Goal: Task Accomplishment & Management: Manage account settings

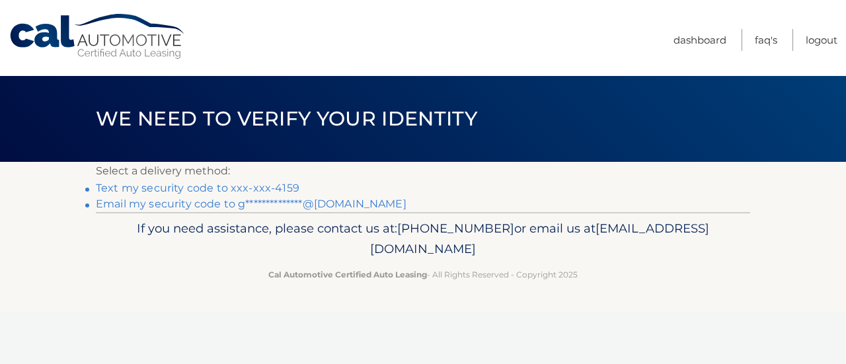
click at [198, 190] on link "Text my security code to xxx-xxx-4159" at bounding box center [198, 188] width 204 height 13
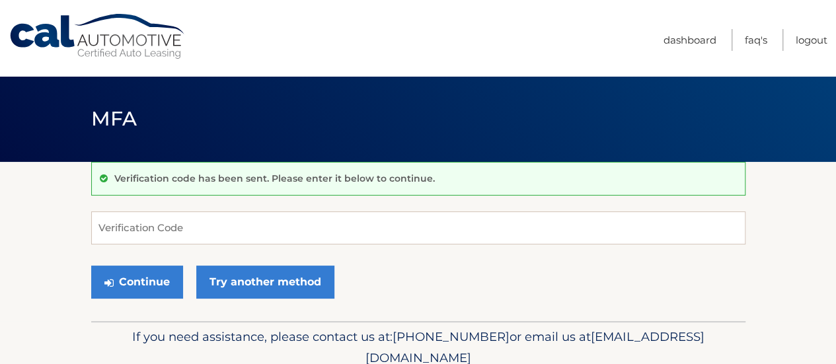
scroll to position [56, 0]
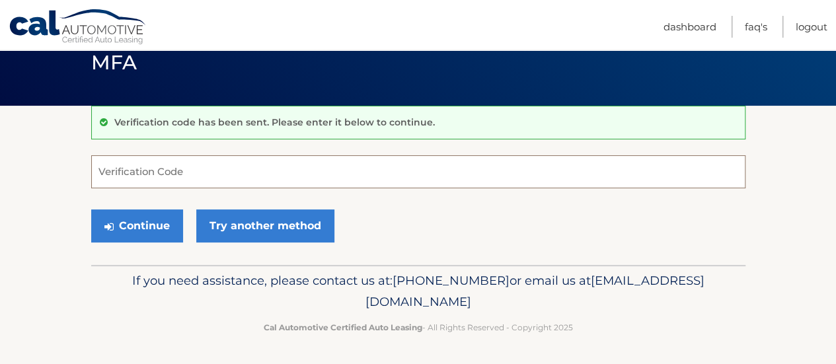
click at [189, 177] on input "Verification Code" at bounding box center [418, 171] width 655 height 33
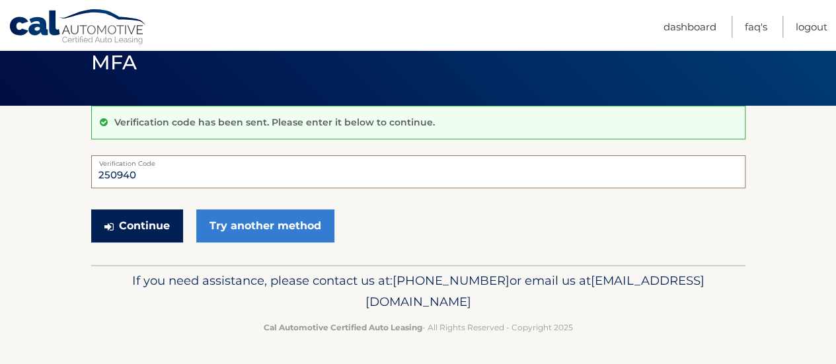
type input "250940"
click at [149, 224] on button "Continue" at bounding box center [137, 226] width 92 height 33
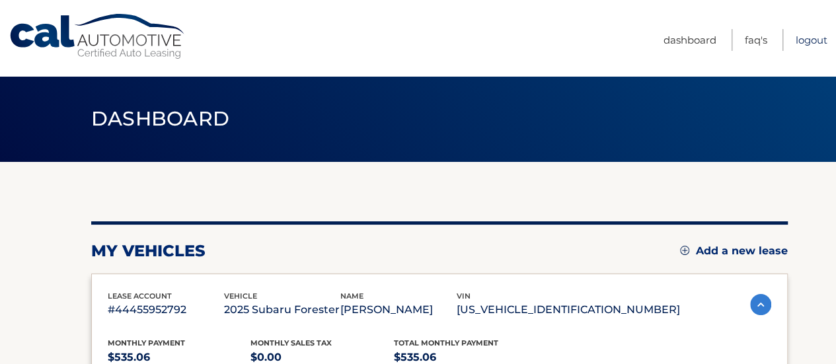
click at [819, 36] on link "Logout" at bounding box center [812, 40] width 32 height 22
